Goal: Task Accomplishment & Management: Manage account settings

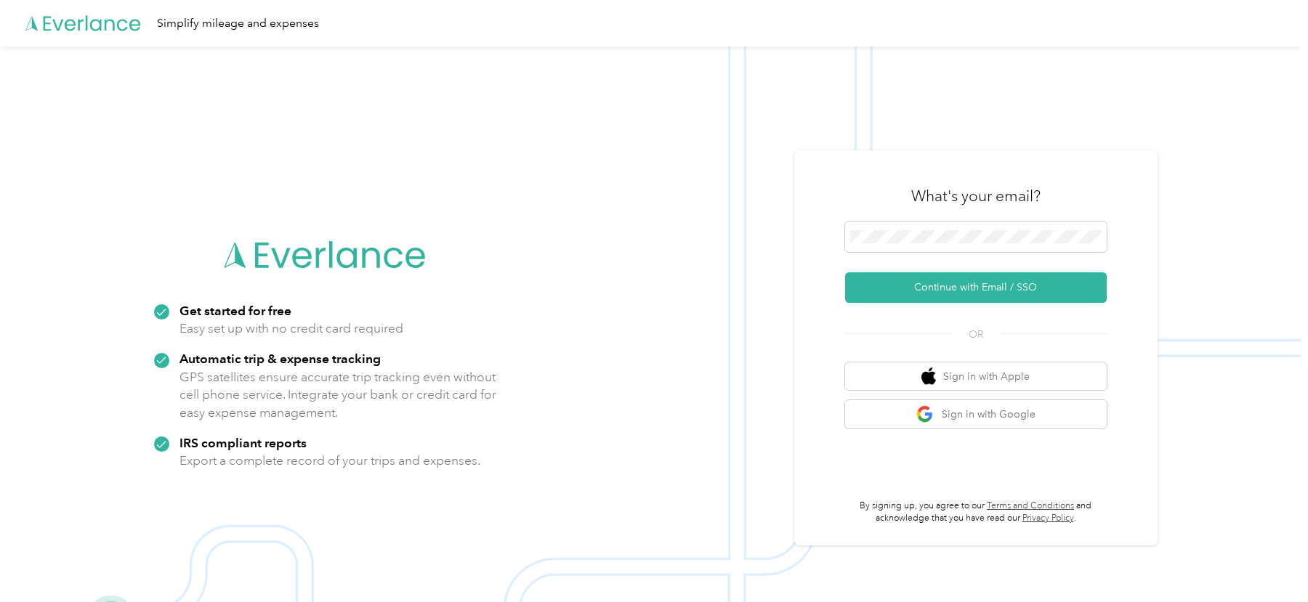
click at [928, 206] on h3 "What's your email?" at bounding box center [975, 196] width 129 height 20
click at [898, 286] on button "Continue with Email / SSO" at bounding box center [976, 287] width 262 height 31
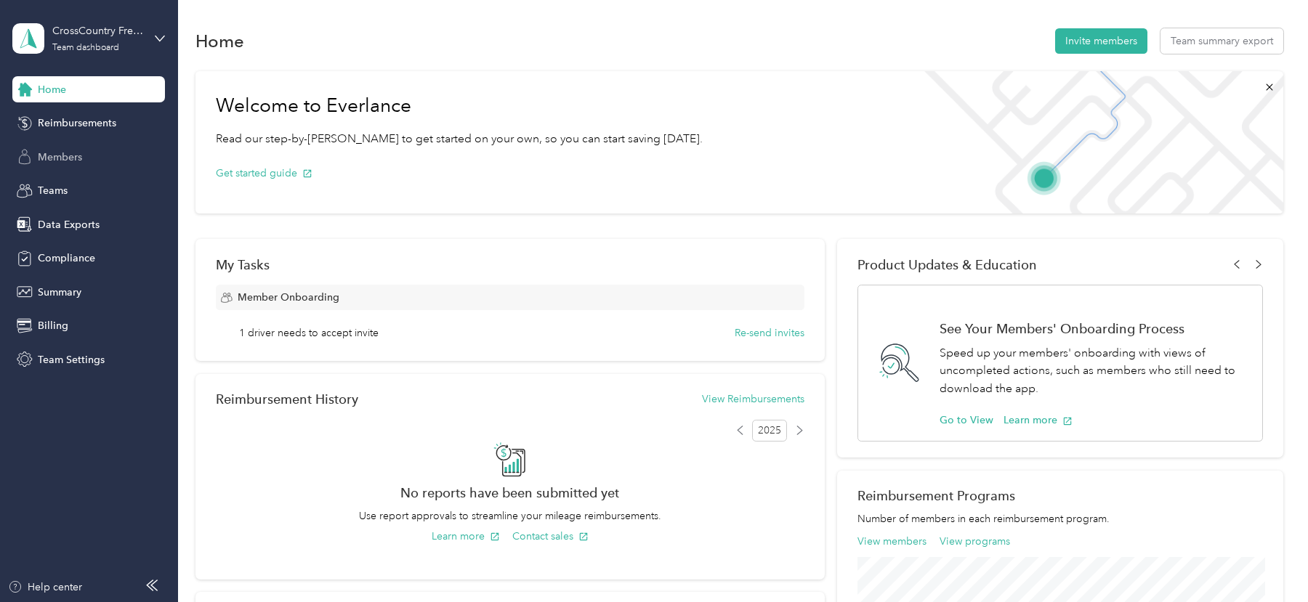
click at [52, 154] on span "Members" at bounding box center [60, 157] width 44 height 15
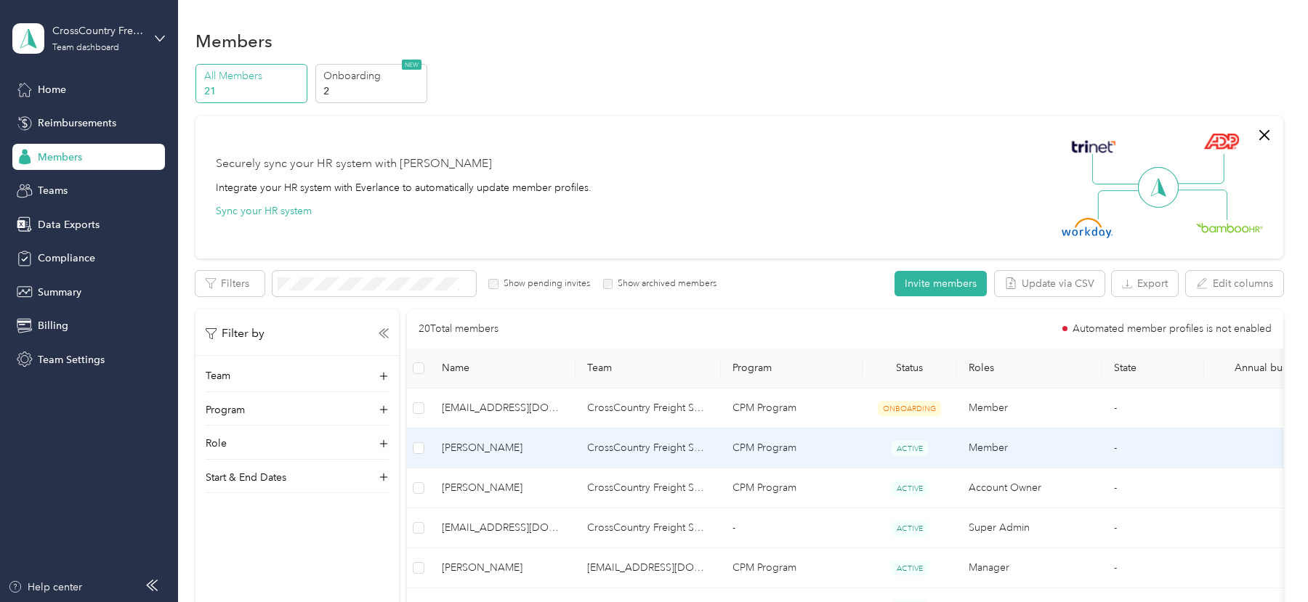
scroll to position [110, 0]
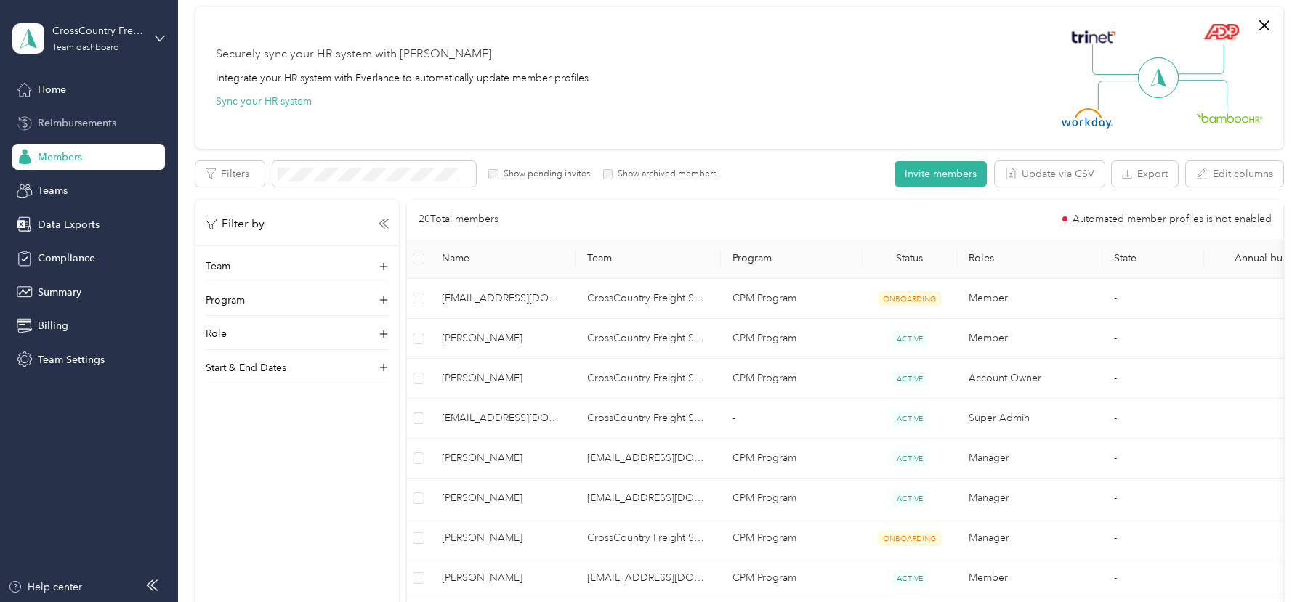
click at [114, 130] on span "Reimbursements" at bounding box center [77, 123] width 78 height 15
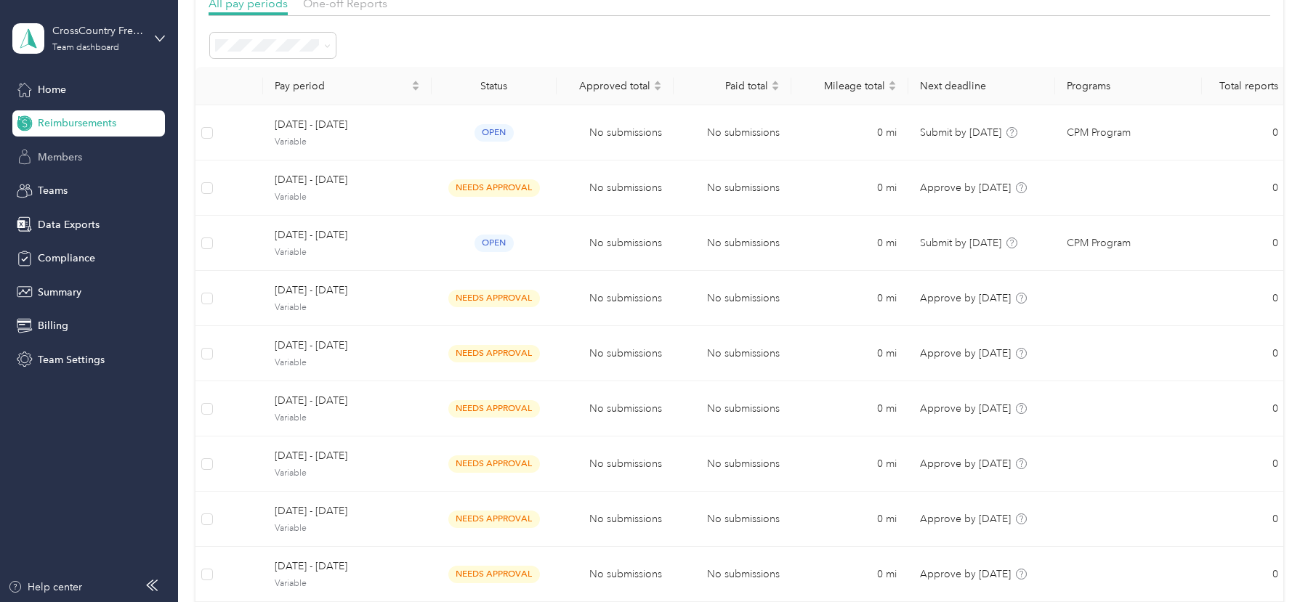
click at [62, 156] on span "Members" at bounding box center [60, 157] width 44 height 15
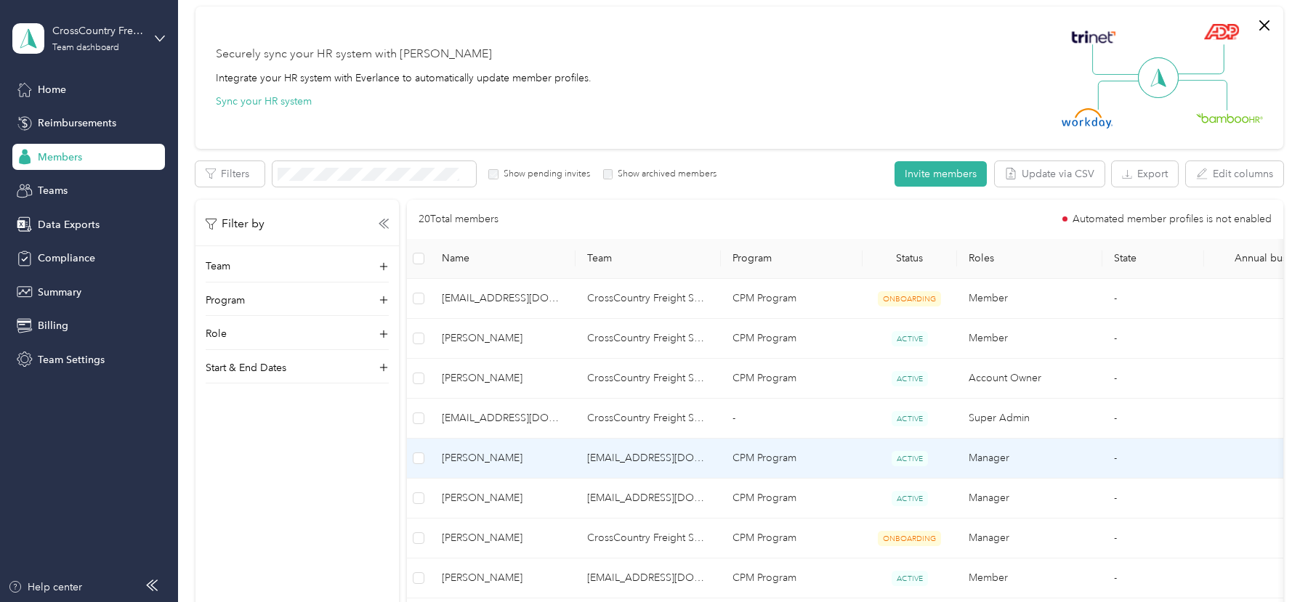
click at [764, 472] on td "CPM Program" at bounding box center [792, 459] width 142 height 40
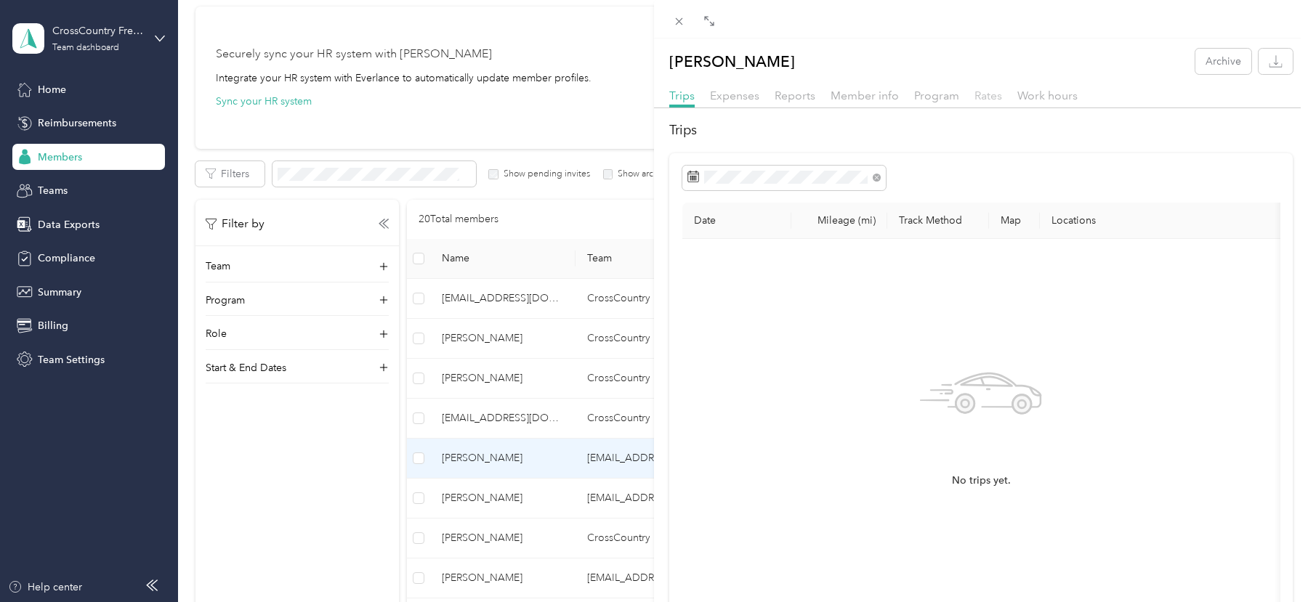
click at [985, 95] on span "Rates" at bounding box center [988, 96] width 28 height 14
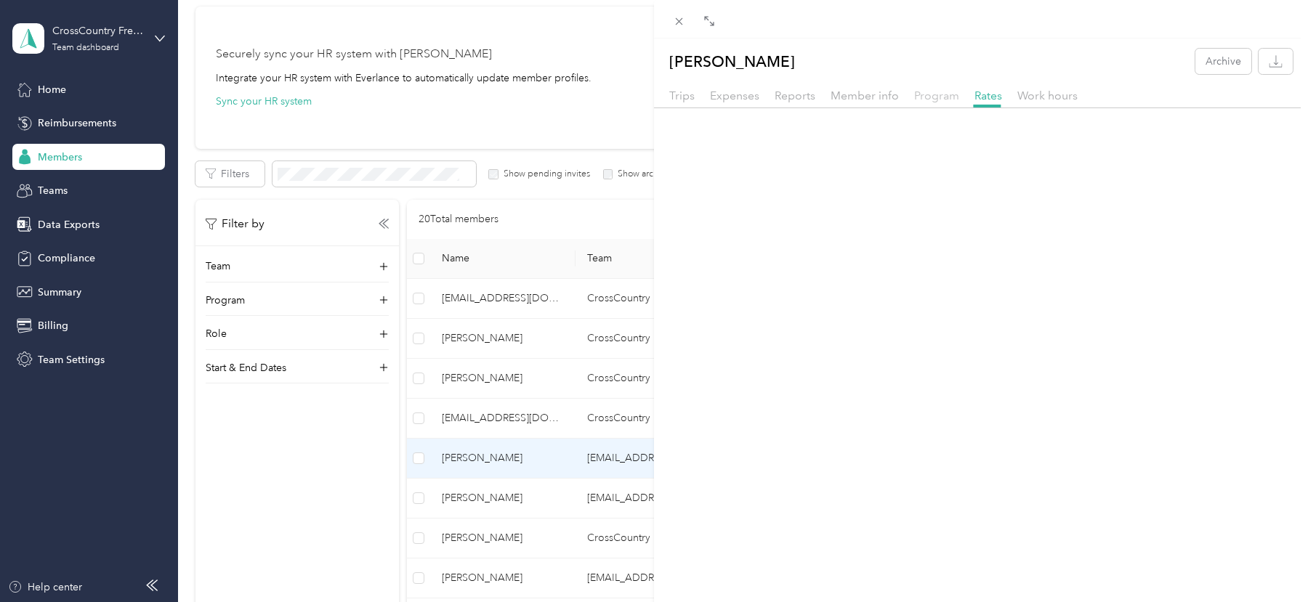
click at [937, 94] on span "Program" at bounding box center [936, 96] width 45 height 14
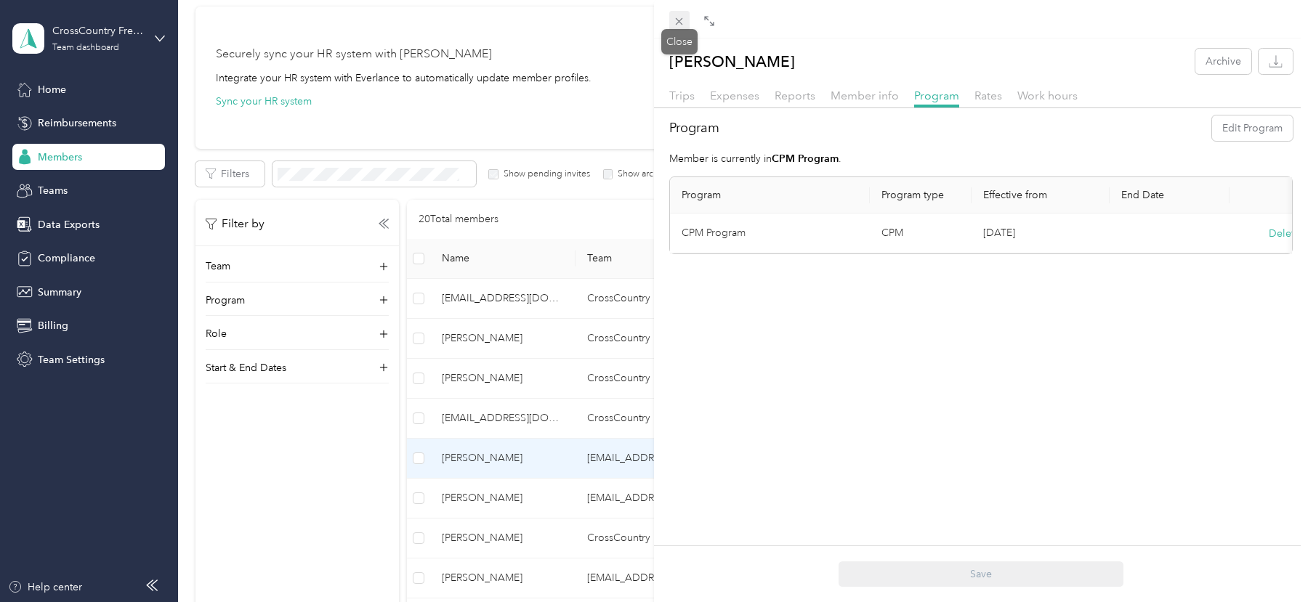
click at [678, 20] on icon at bounding box center [679, 21] width 7 height 7
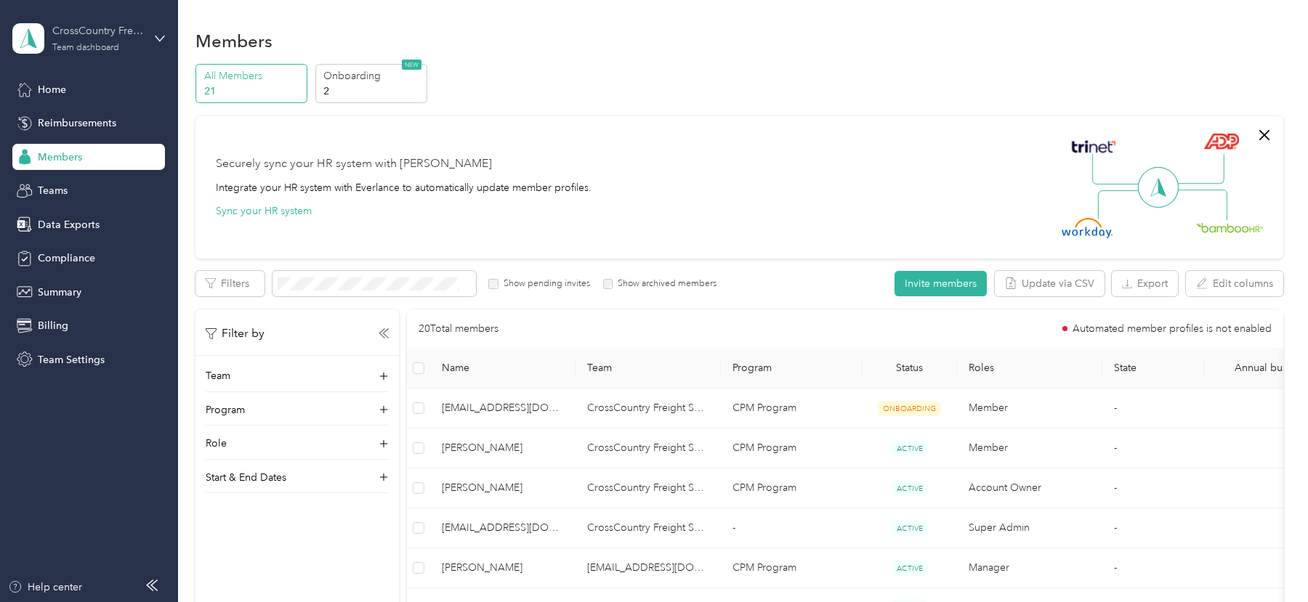
click at [103, 45] on div "Team dashboard" at bounding box center [85, 48] width 67 height 9
click at [89, 185] on div "Log out" at bounding box center [166, 180] width 286 height 25
